Goal: Task Accomplishment & Management: Manage account settings

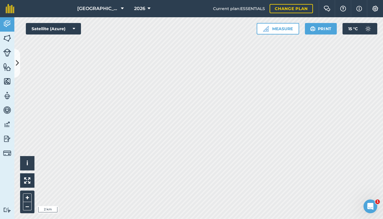
click at [103, 10] on span "[GEOGRAPHIC_DATA]" at bounding box center [97, 8] width 41 height 7
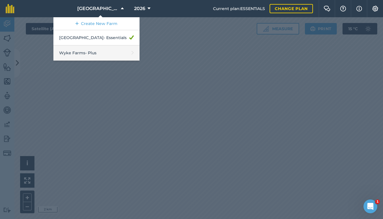
click at [101, 50] on link "Wyke Farms - Plus" at bounding box center [96, 52] width 86 height 15
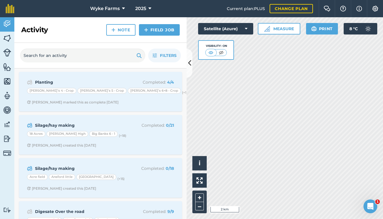
click at [140, 140] on div "Silage/hay making Completed : 0 / 21 18 Acres [PERSON_NAME] High Big Banks 6 - …" at bounding box center [100, 134] width 156 height 33
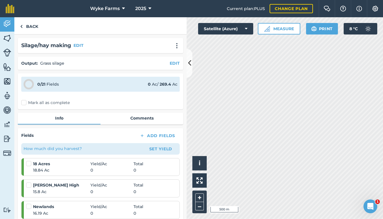
click at [188, 67] on icon at bounding box center [189, 63] width 3 height 10
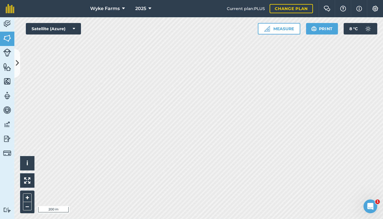
click at [19, 61] on icon at bounding box center [17, 63] width 3 height 10
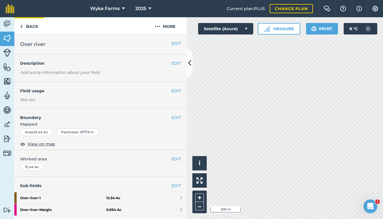
click at [32, 25] on link "Back" at bounding box center [29, 25] width 30 height 17
click at [9, 26] on img at bounding box center [7, 24] width 8 height 9
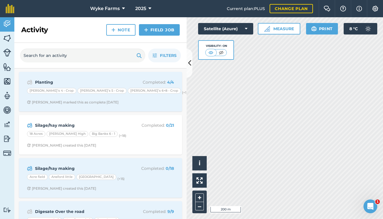
click at [114, 130] on div "Silage/hay making Completed : 0 / 21 18 Acres [PERSON_NAME] High Big Banks 6 - …" at bounding box center [100, 134] width 156 height 33
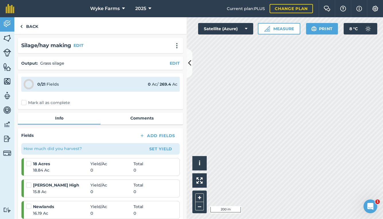
click at [188, 69] on button at bounding box center [190, 63] width 6 height 29
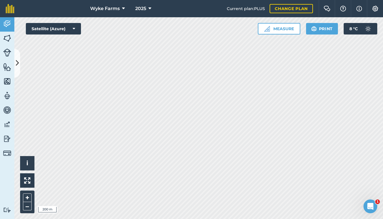
click at [326, 30] on button "Print" at bounding box center [322, 28] width 32 height 11
click at [321, 30] on button "Print" at bounding box center [322, 28] width 32 height 11
click at [321, 34] on button "Print" at bounding box center [322, 28] width 32 height 11
click at [18, 58] on icon at bounding box center [17, 63] width 3 height 10
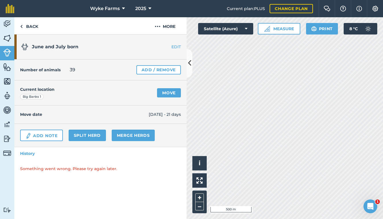
click at [189, 62] on icon at bounding box center [189, 63] width 3 height 10
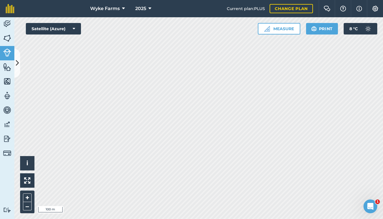
click at [18, 63] on icon at bounding box center [17, 63] width 3 height 10
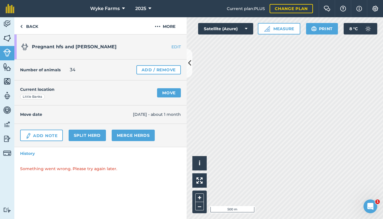
click at [192, 60] on button at bounding box center [190, 63] width 6 height 29
